Goal: Connect with others: Connect with others

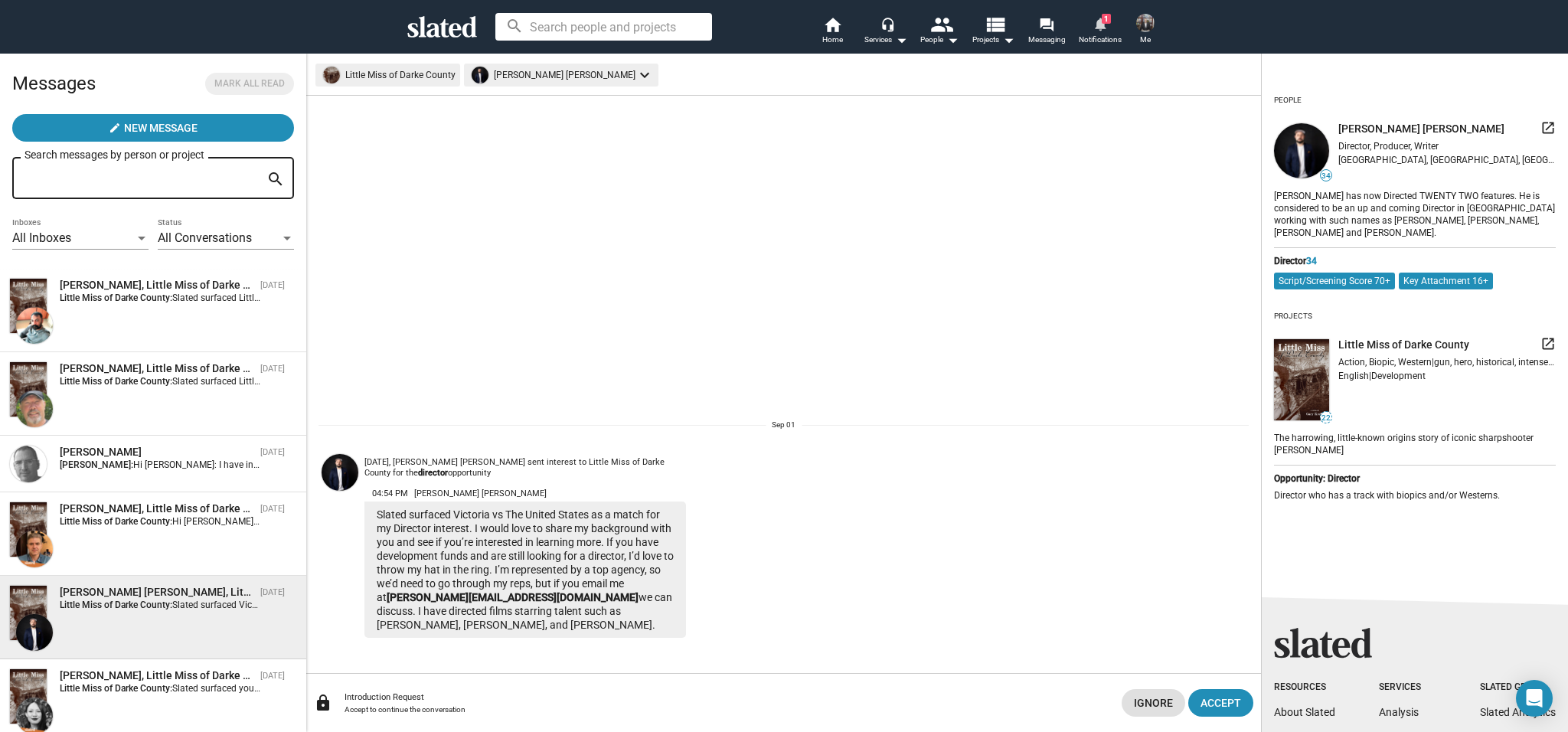
click at [1102, 24] on mat-icon "notifications" at bounding box center [1100, 23] width 15 height 15
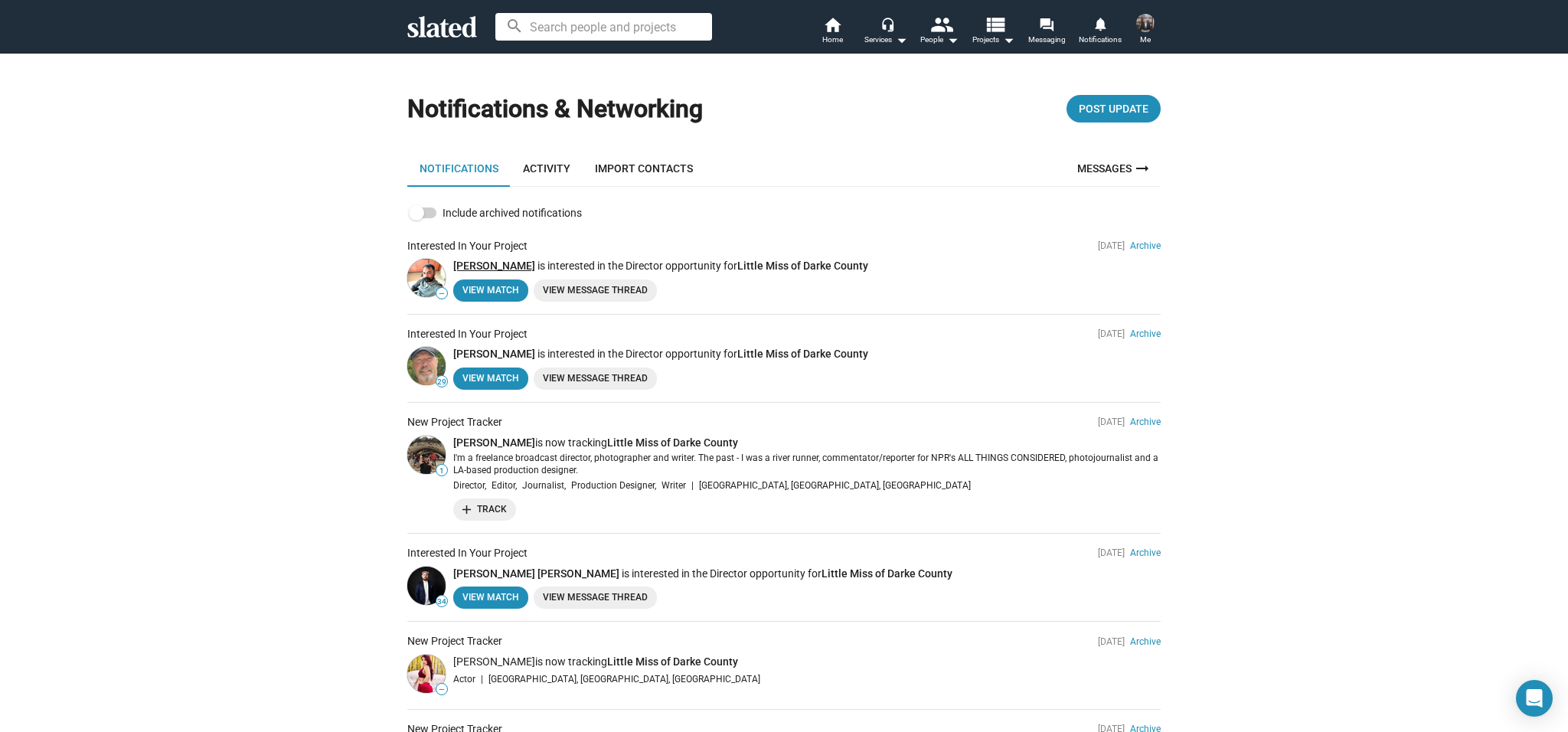
click at [534, 266] on link "[PERSON_NAME]" at bounding box center [494, 265] width 82 height 12
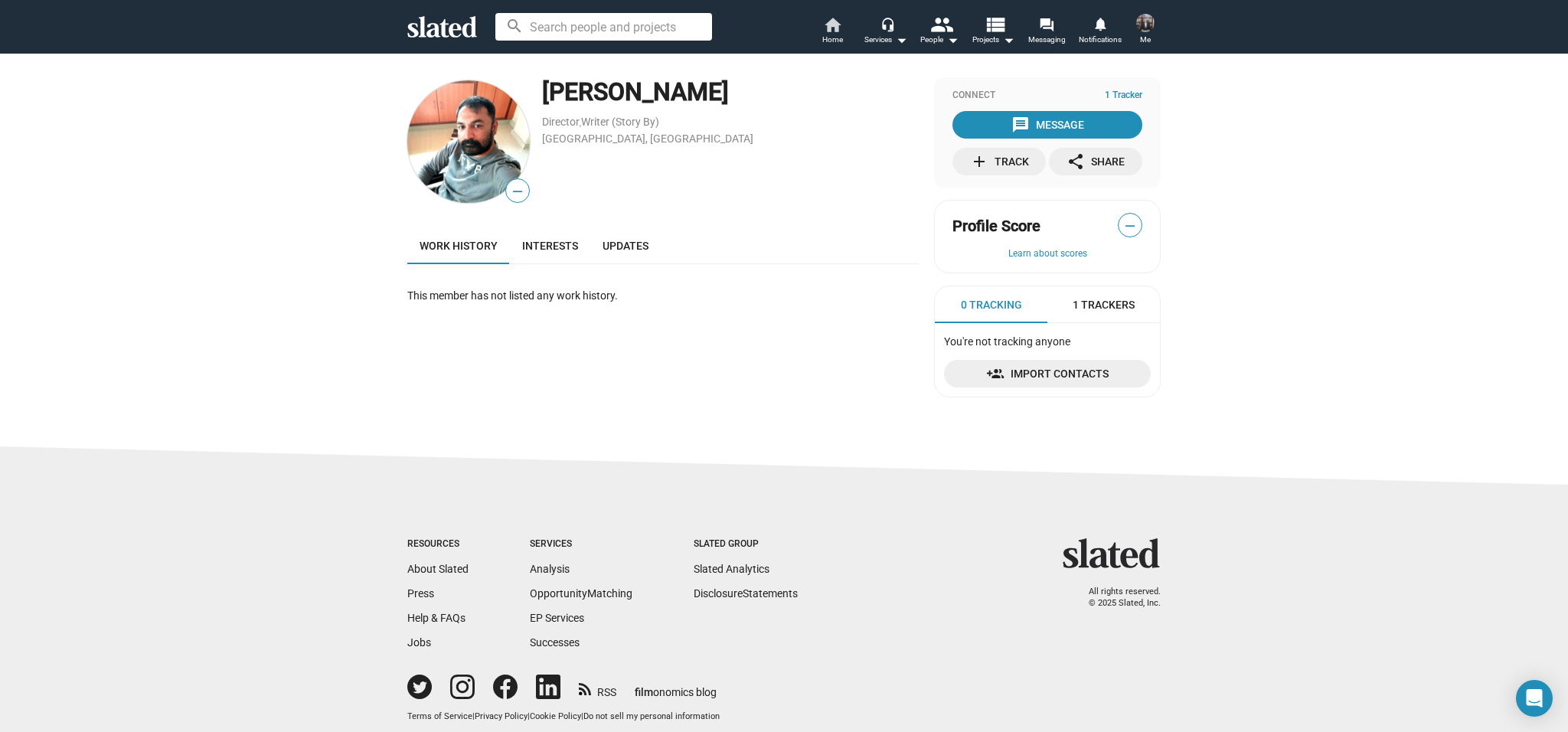
click at [832, 27] on mat-icon "home" at bounding box center [832, 24] width 19 height 19
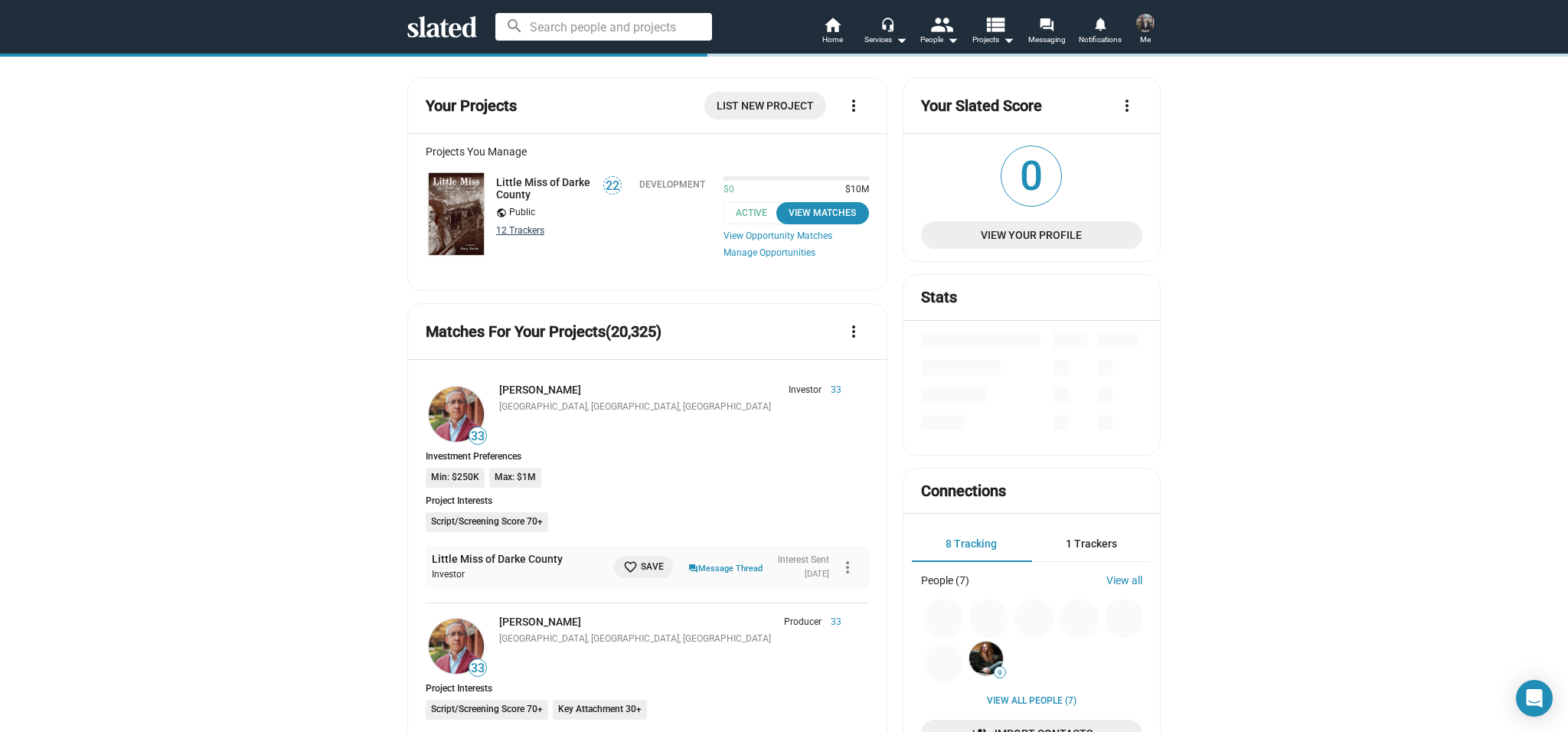
click at [539, 235] on span "s" at bounding box center [541, 231] width 5 height 11
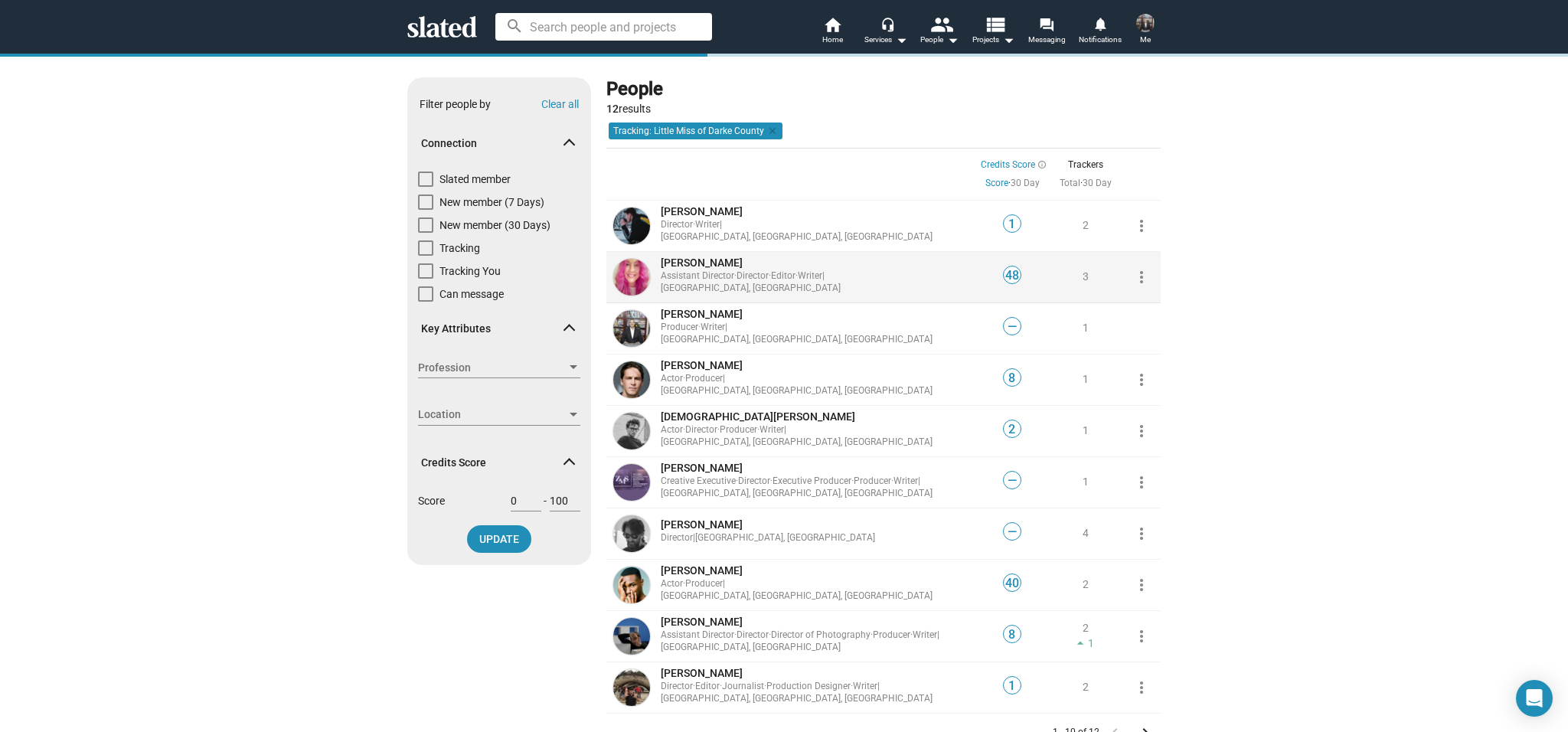
click at [712, 264] on span "Daisy MacLean" at bounding box center [701, 262] width 82 height 12
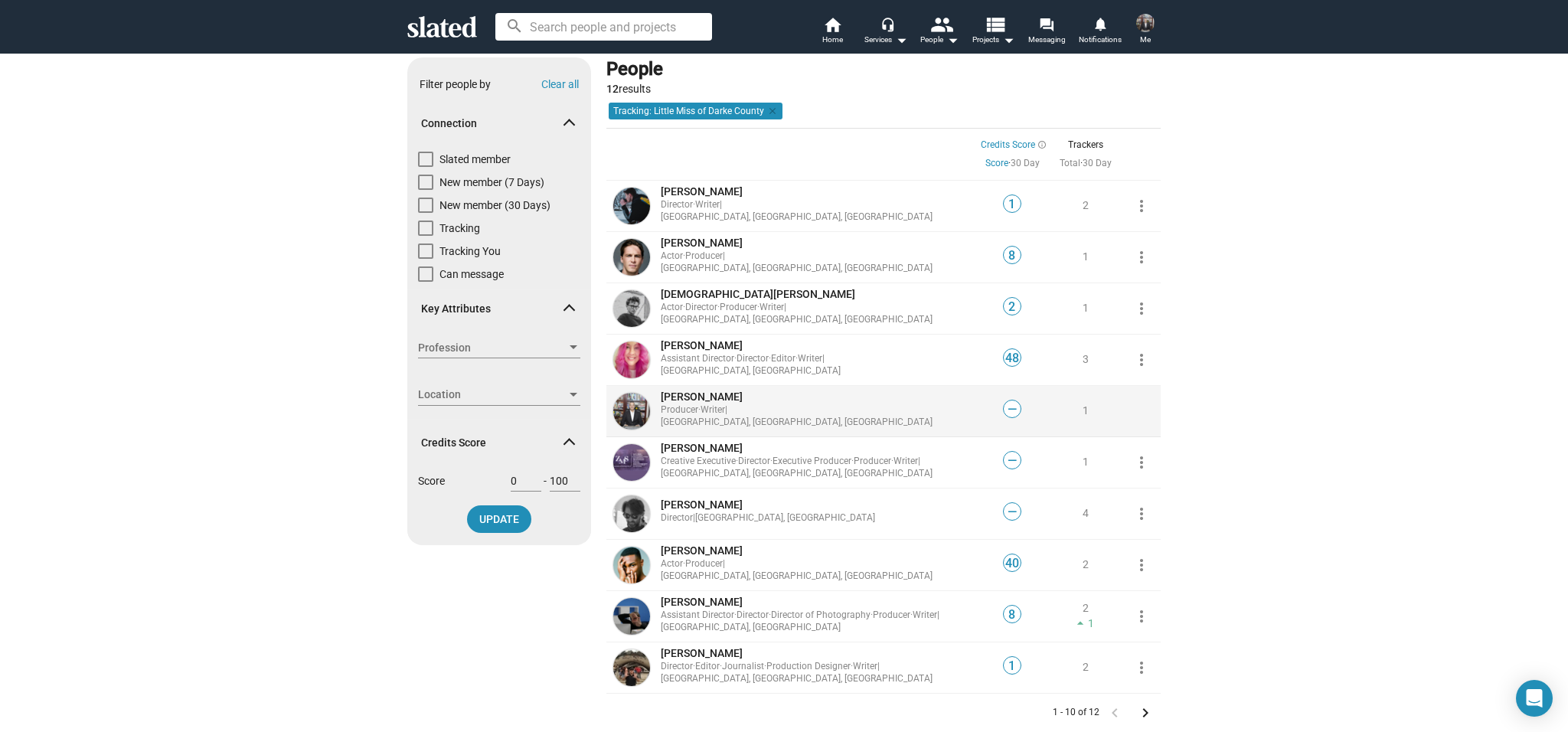
scroll to position [21, 0]
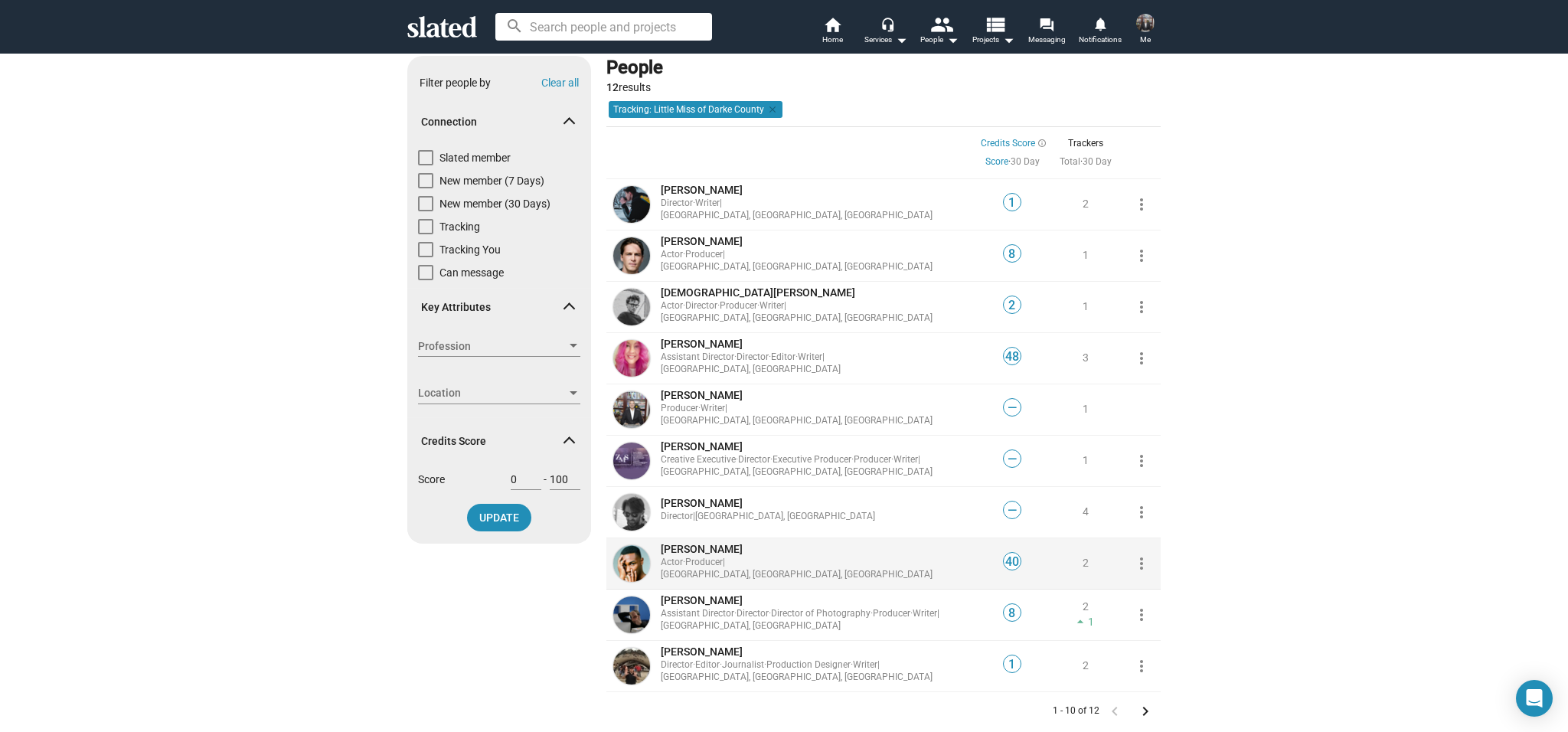
click at [713, 552] on span "Zachary S. Williams" at bounding box center [701, 549] width 82 height 12
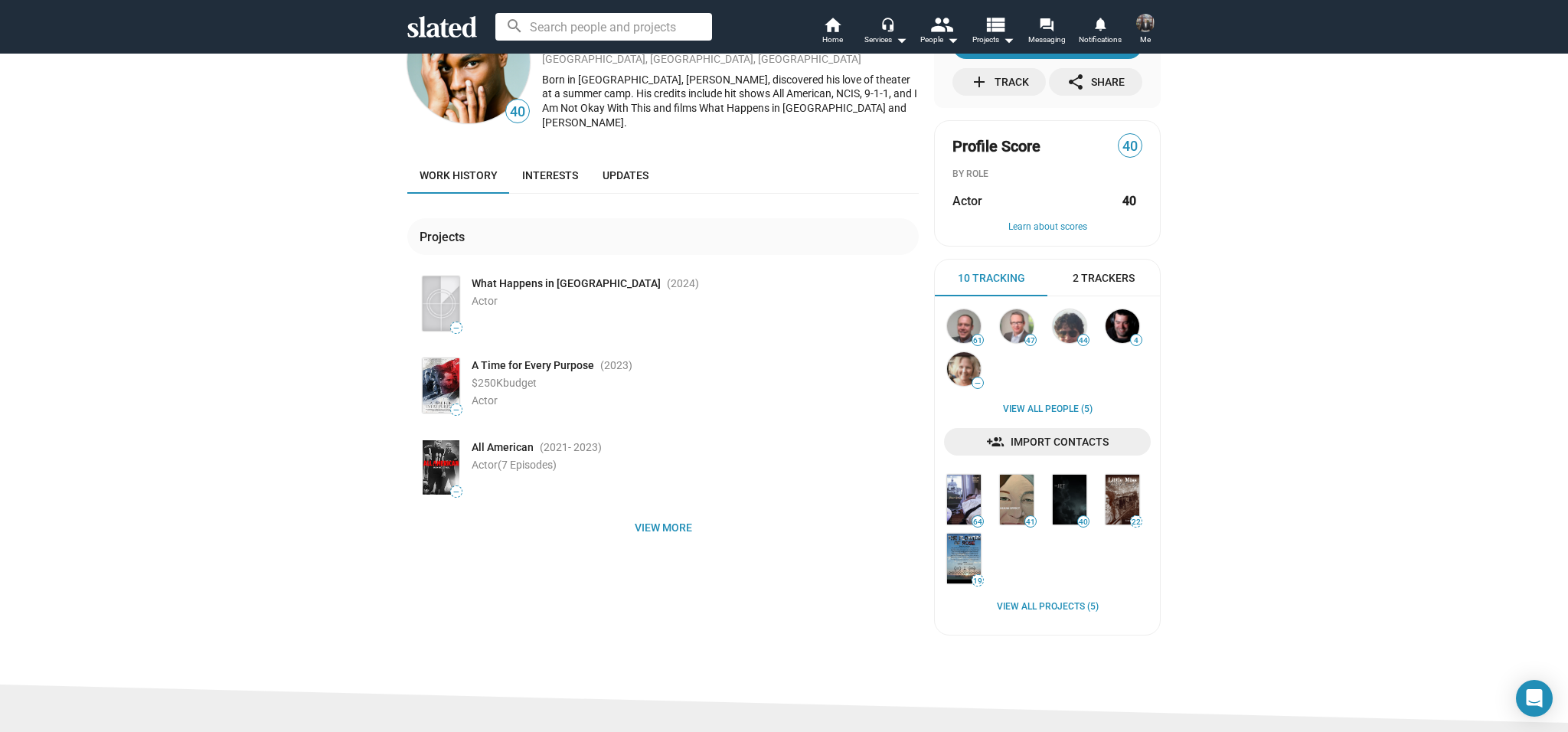
scroll to position [88, 0]
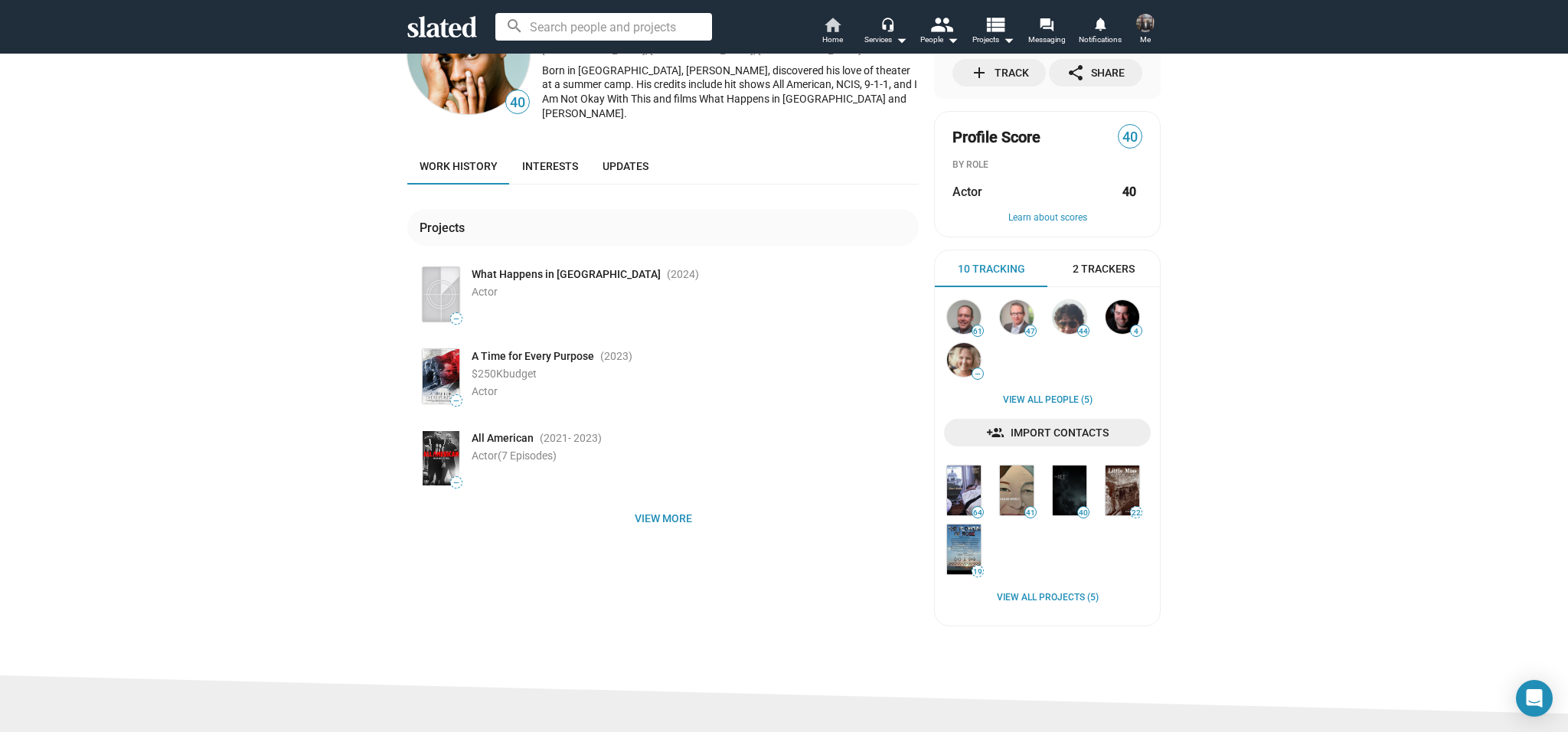
click at [834, 21] on mat-icon "home" at bounding box center [832, 24] width 19 height 19
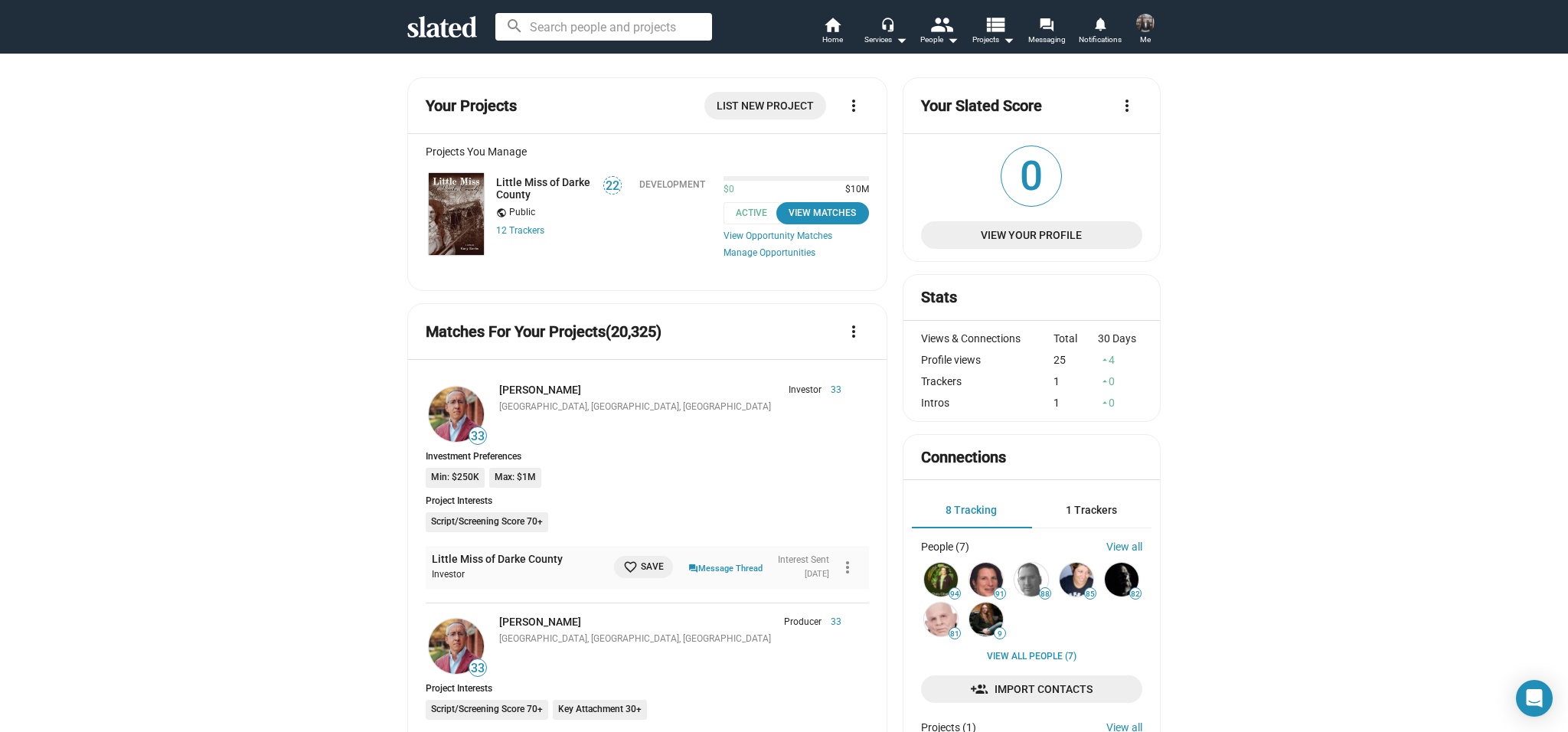
click at [1128, 107] on mat-icon "more_vert" at bounding box center [1127, 106] width 19 height 19
click at [1229, 109] on div at bounding box center [784, 366] width 1568 height 732
click at [829, 23] on mat-icon "home" at bounding box center [832, 24] width 19 height 19
